Goal: Obtain resource: Download file/media

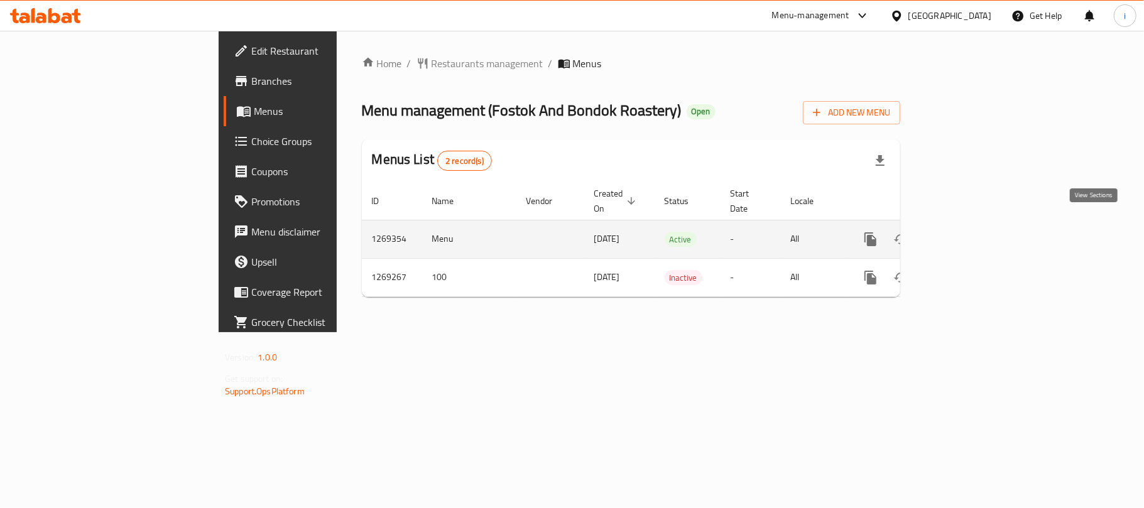
click at [969, 232] on icon "enhanced table" at bounding box center [961, 239] width 15 height 15
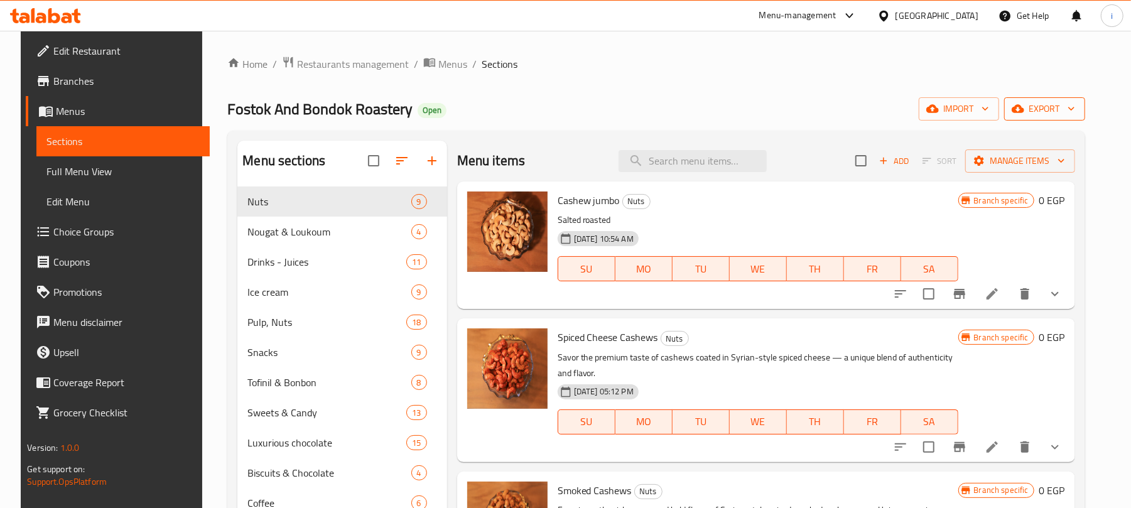
click at [1071, 111] on span "export" at bounding box center [1045, 109] width 61 height 16
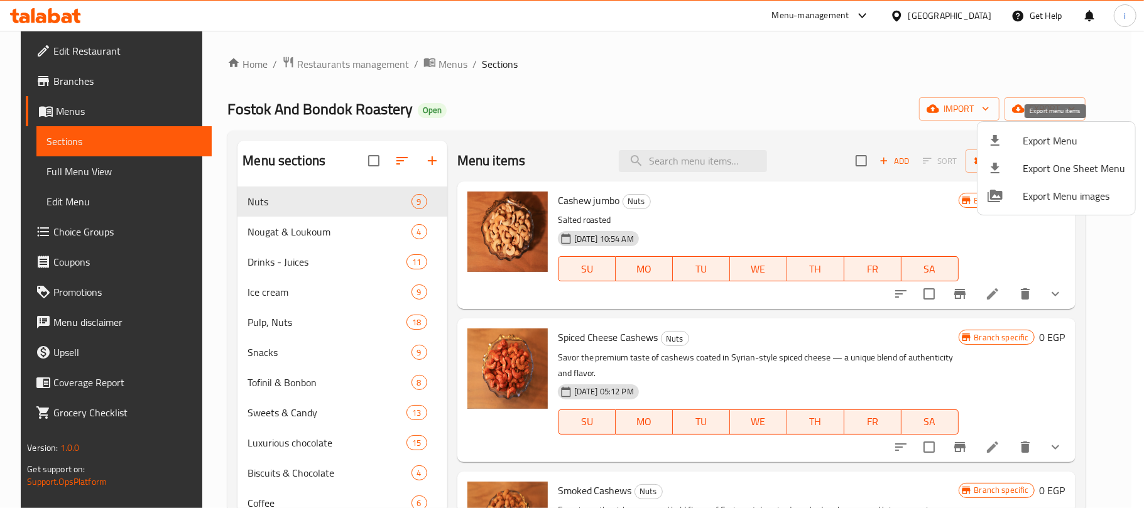
click at [1042, 137] on span "Export Menu" at bounding box center [1074, 140] width 102 height 15
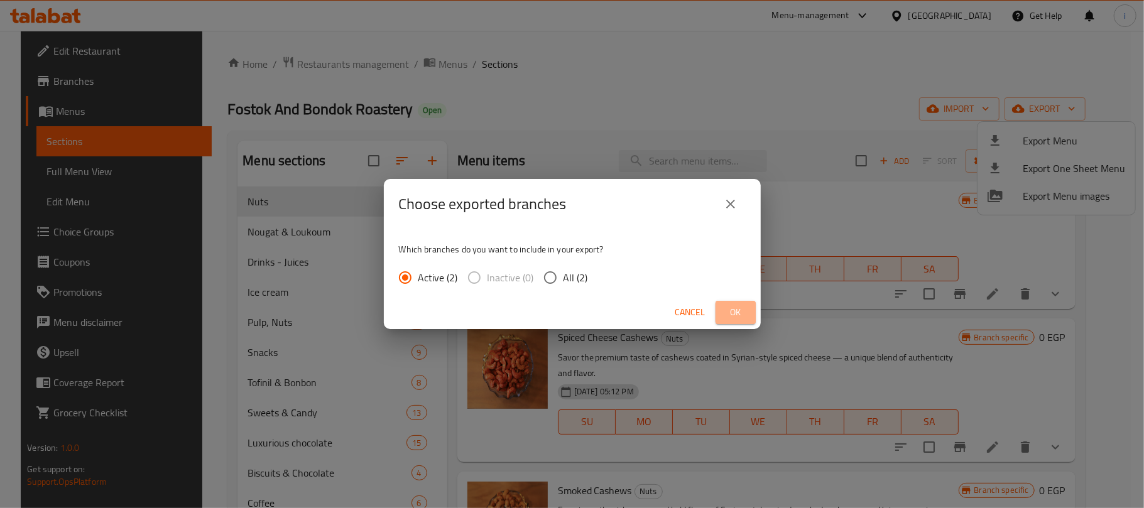
click at [732, 322] on button "Ok" at bounding box center [736, 312] width 40 height 23
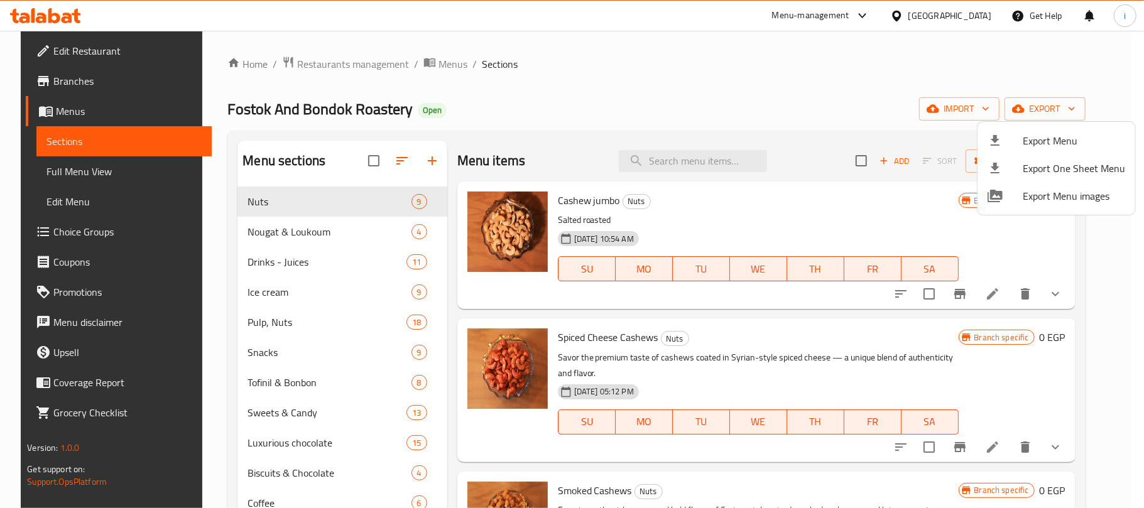
click at [639, 57] on div at bounding box center [572, 254] width 1144 height 508
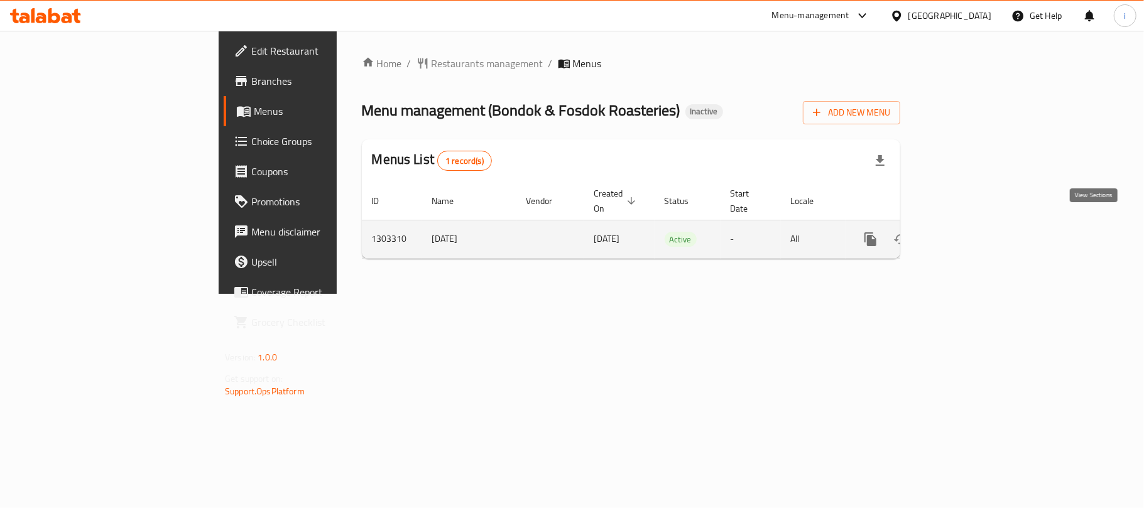
click at [969, 232] on icon "enhanced table" at bounding box center [961, 239] width 15 height 15
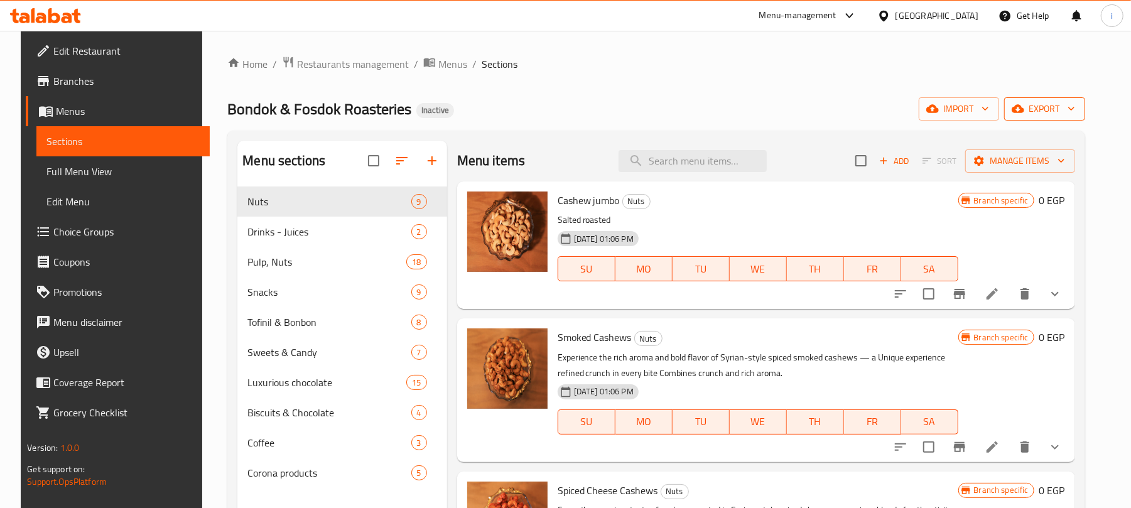
click at [1076, 111] on span "export" at bounding box center [1045, 109] width 61 height 16
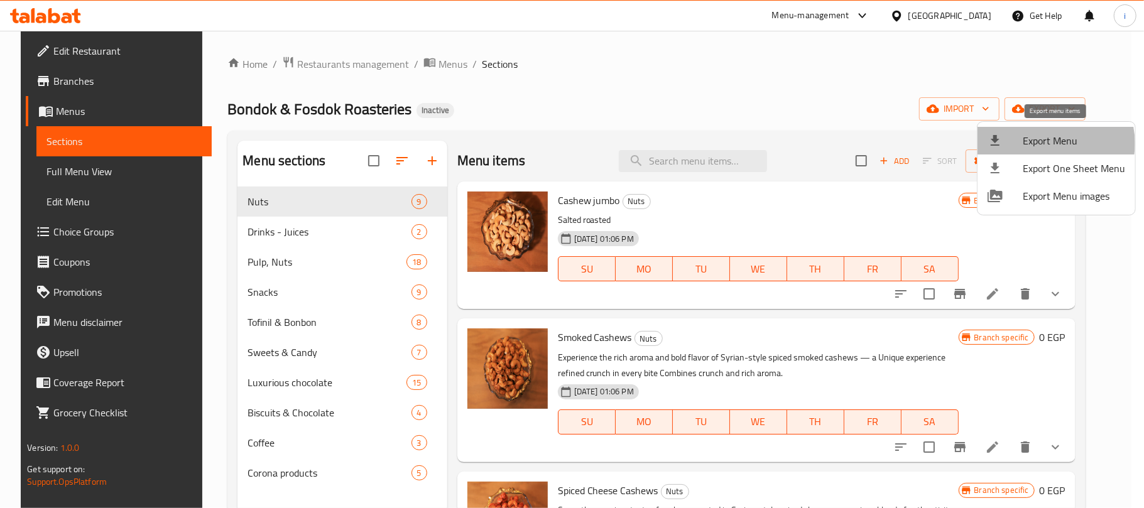
click at [1052, 143] on span "Export Menu" at bounding box center [1074, 140] width 102 height 15
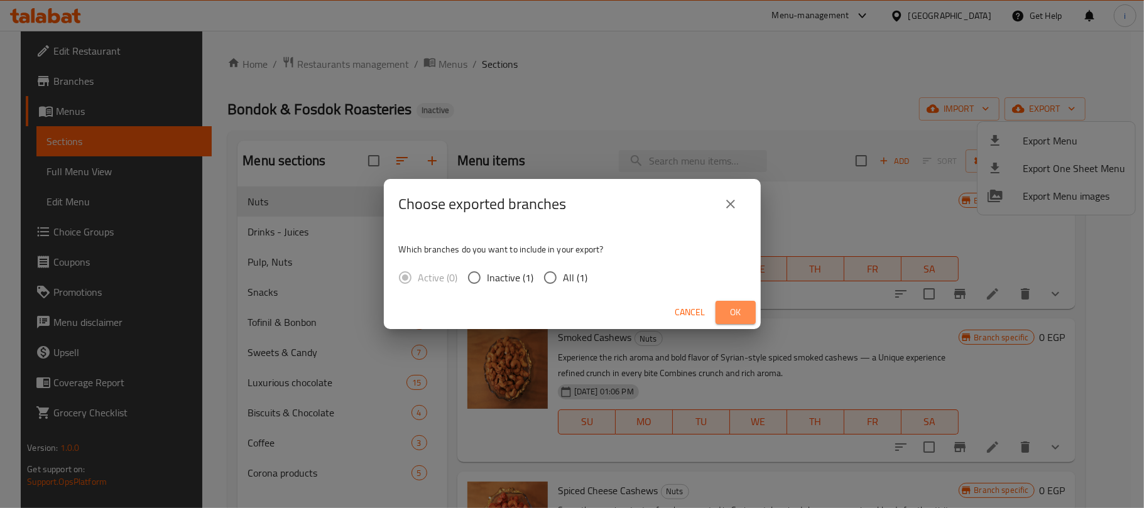
click at [748, 312] on button "Ok" at bounding box center [736, 312] width 40 height 23
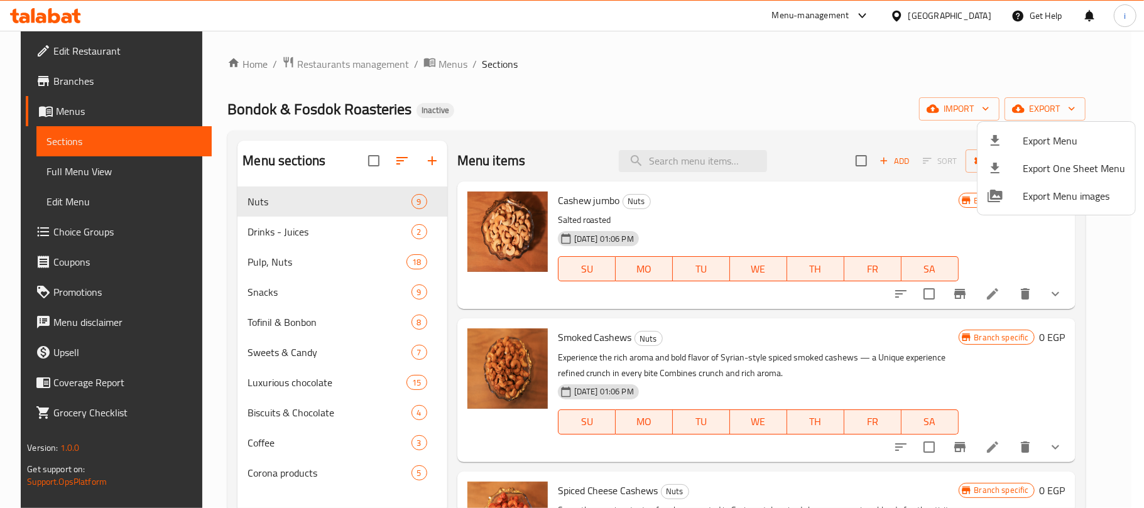
click at [739, 109] on div at bounding box center [572, 254] width 1144 height 508
